Goal: Information Seeking & Learning: Learn about a topic

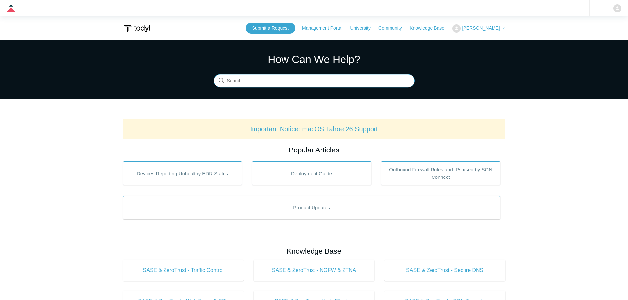
click at [234, 80] on input "Search" at bounding box center [314, 81] width 201 height 13
type input "ד"
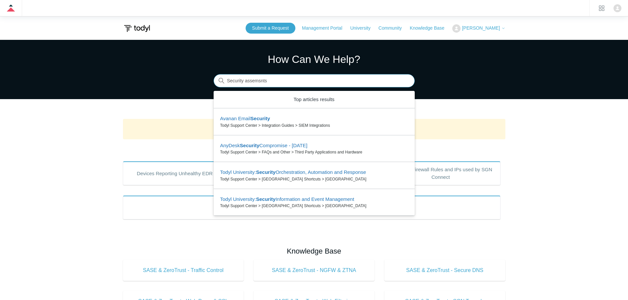
drag, startPoint x: 261, startPoint y: 81, endPoint x: 256, endPoint y: 82, distance: 5.6
click at [256, 82] on input "Security assemsnts" at bounding box center [314, 81] width 201 height 13
click at [255, 81] on input "Security assessmnets" at bounding box center [314, 81] width 201 height 13
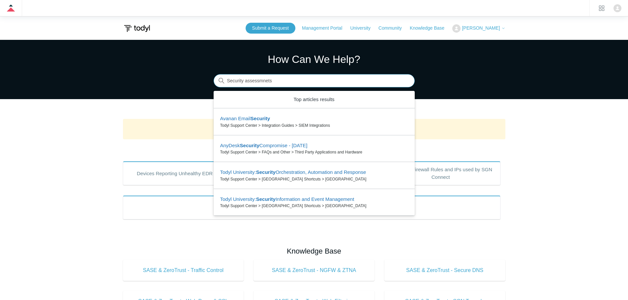
click at [255, 81] on input "Security assessmnets" at bounding box center [314, 81] width 201 height 13
click at [267, 78] on input "Security assessments" at bounding box center [314, 81] width 201 height 13
type input "GRC"
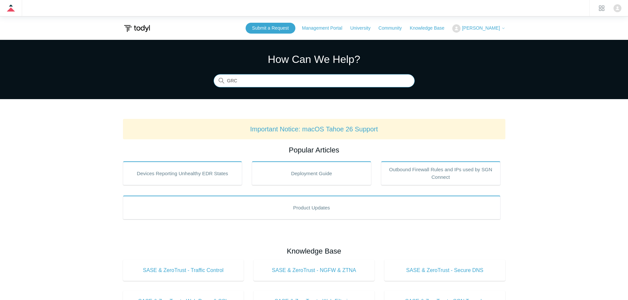
click at [263, 84] on input "GRC" at bounding box center [314, 81] width 201 height 13
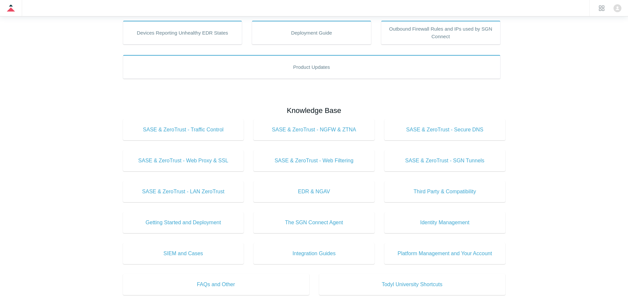
scroll to position [59, 0]
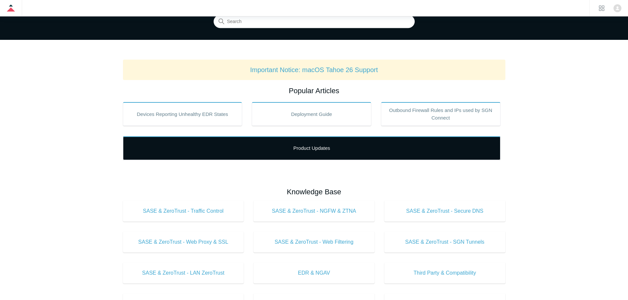
click at [344, 152] on link "Product Updates" at bounding box center [312, 149] width 378 height 24
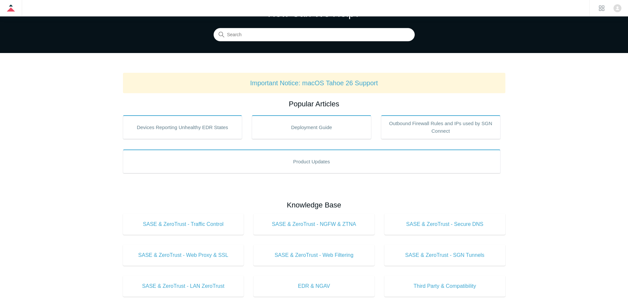
scroll to position [0, 0]
